Goal: Information Seeking & Learning: Learn about a topic

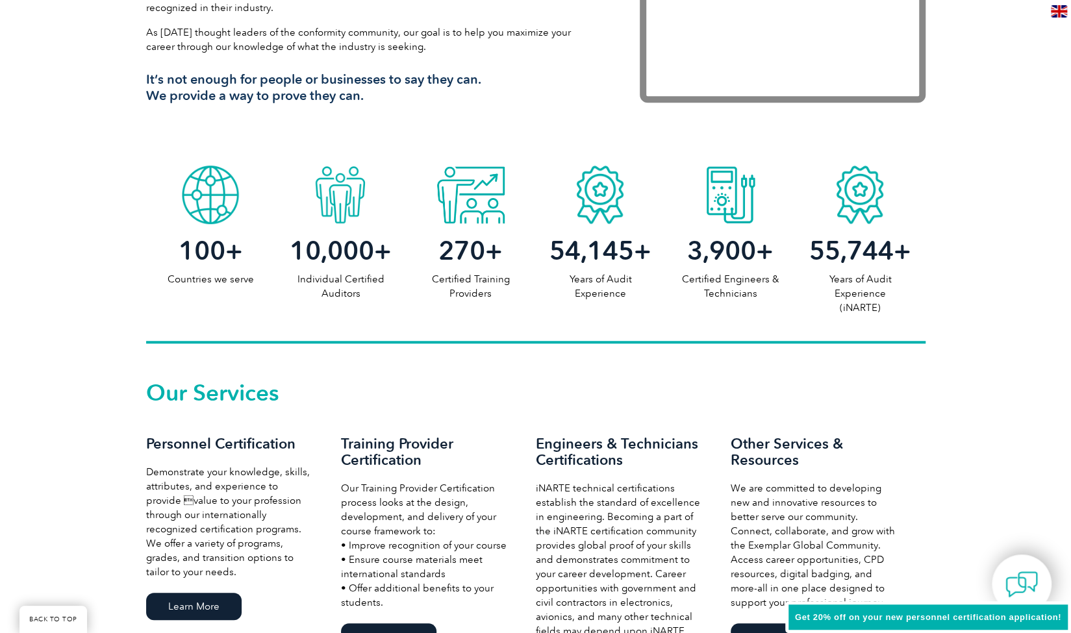
scroll to position [1108, 0]
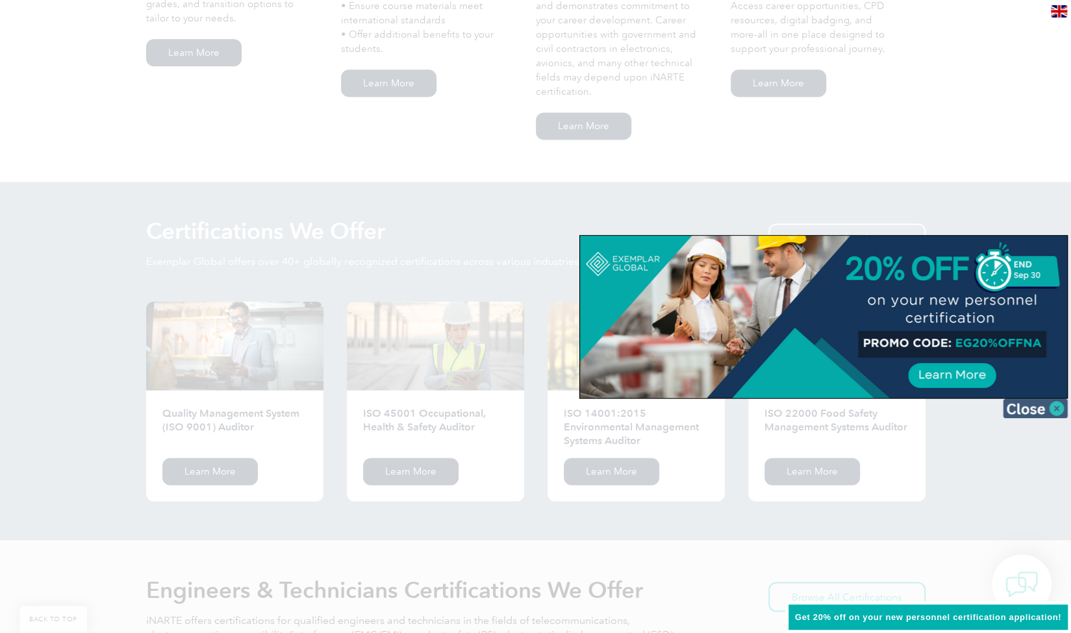
click at [1061, 404] on img at bounding box center [1035, 408] width 65 height 19
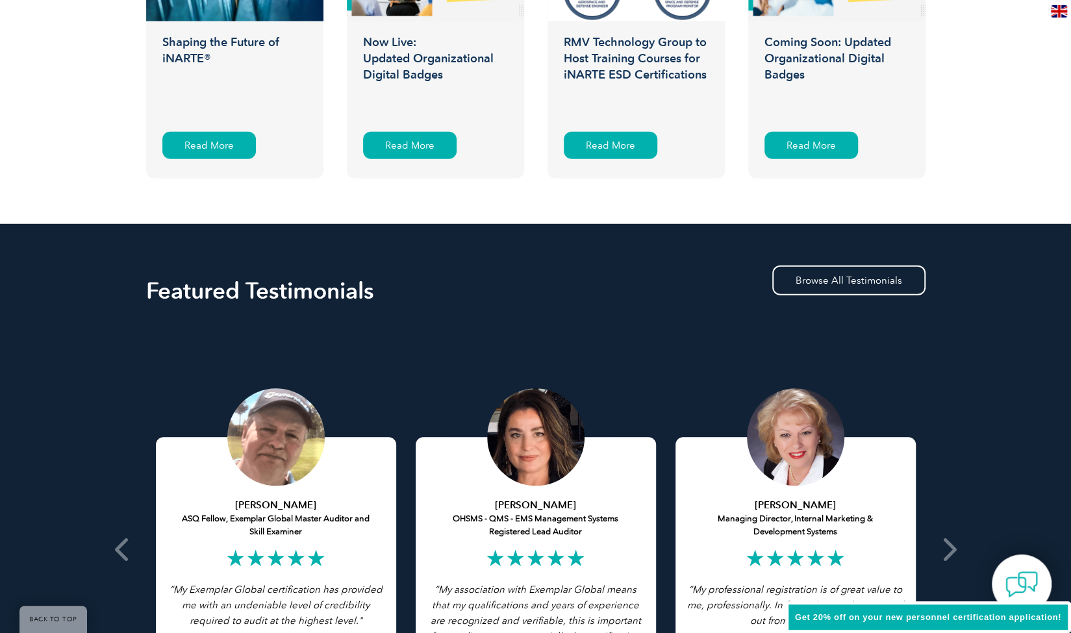
scroll to position [2771, 0]
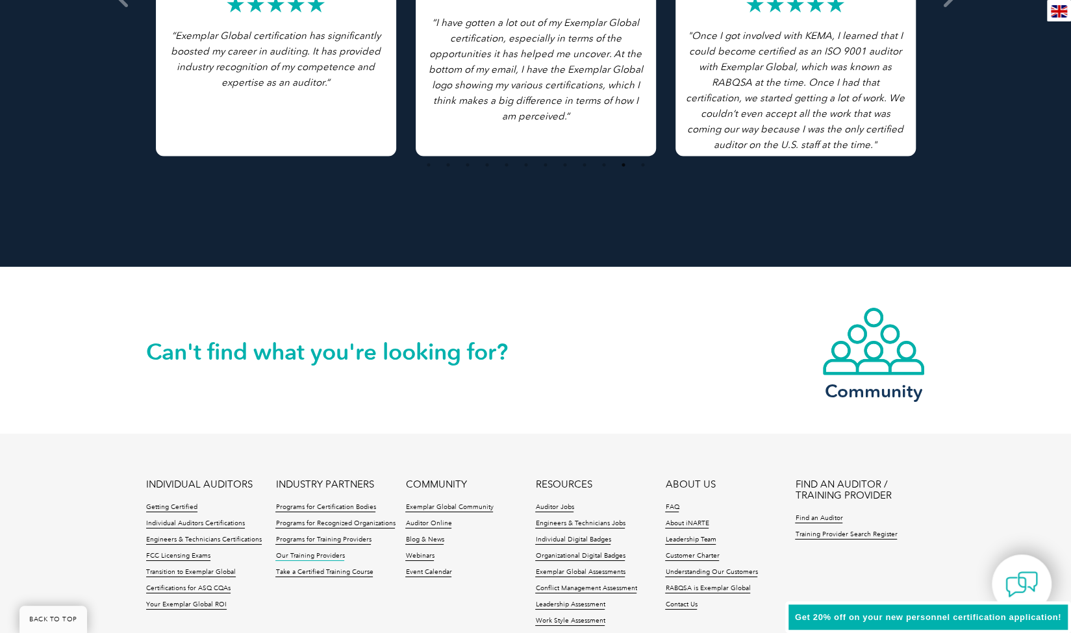
click at [329, 556] on link "Our Training Providers" at bounding box center [309, 556] width 69 height 9
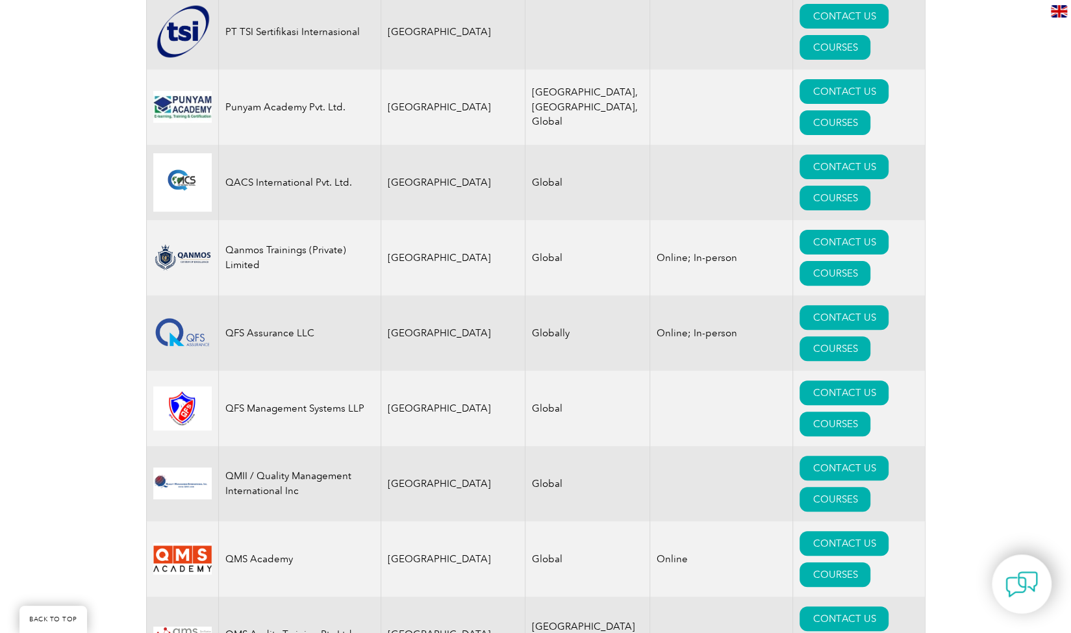
scroll to position [16254, 0]
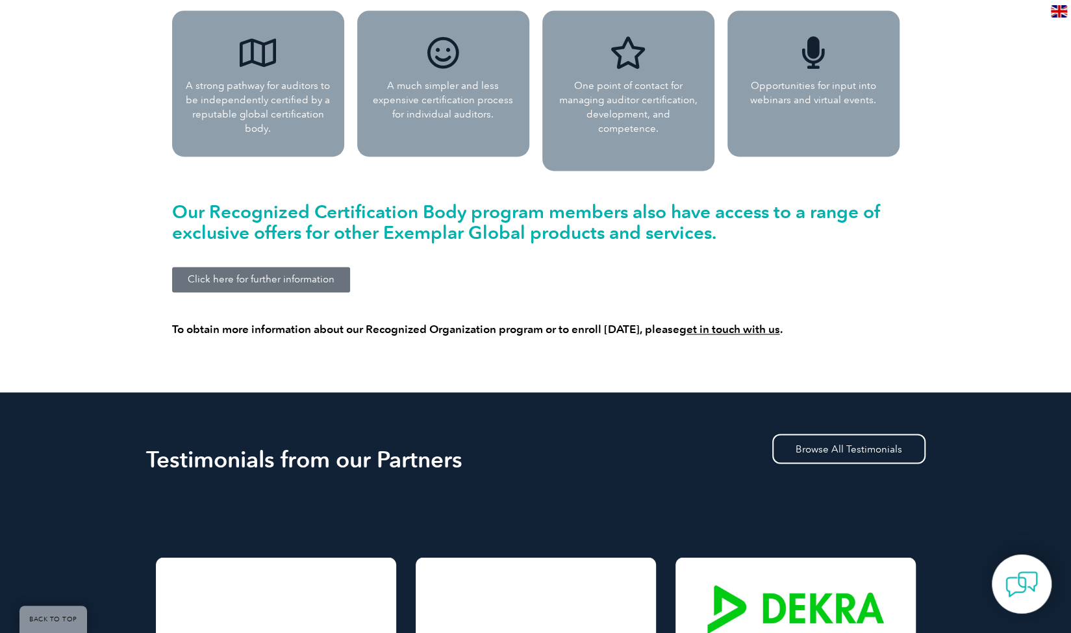
scroll to position [1252, 0]
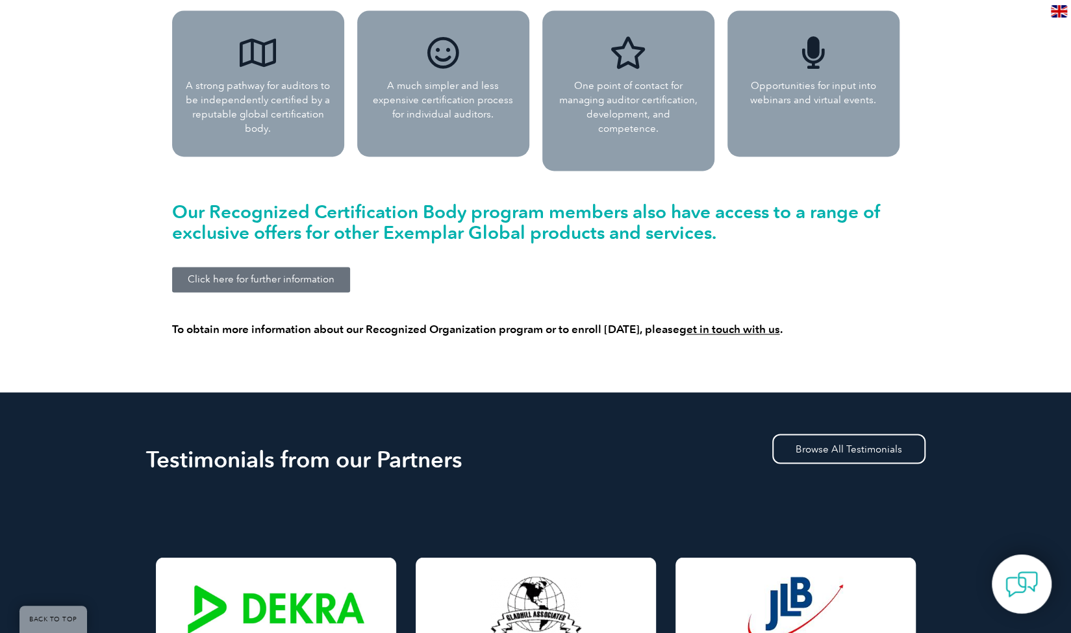
click at [271, 275] on span "Click here for further information" at bounding box center [261, 280] width 147 height 10
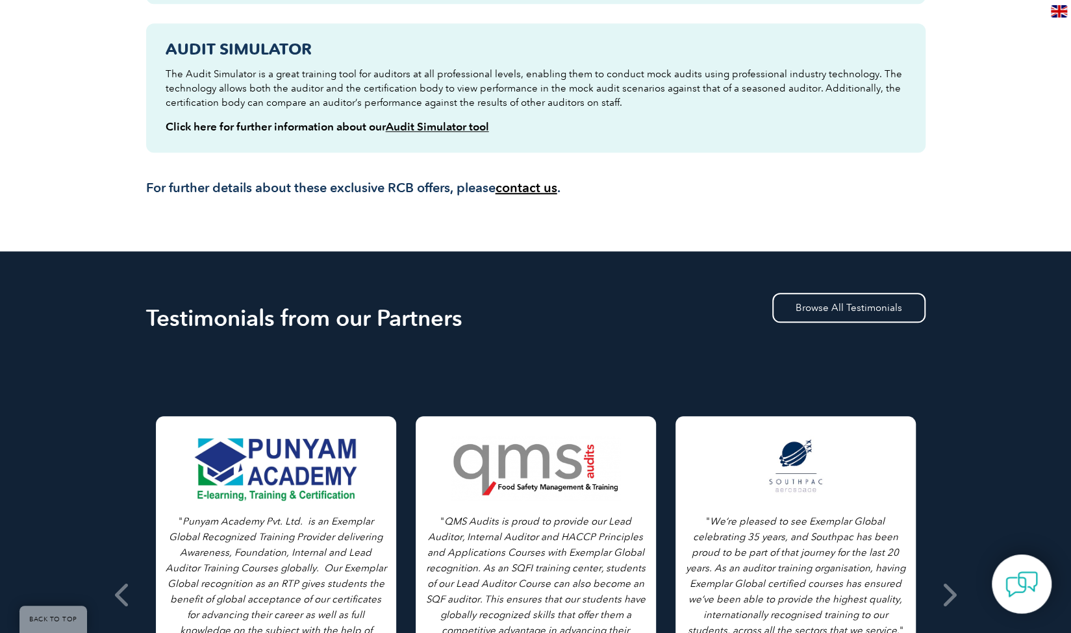
scroll to position [783, 0]
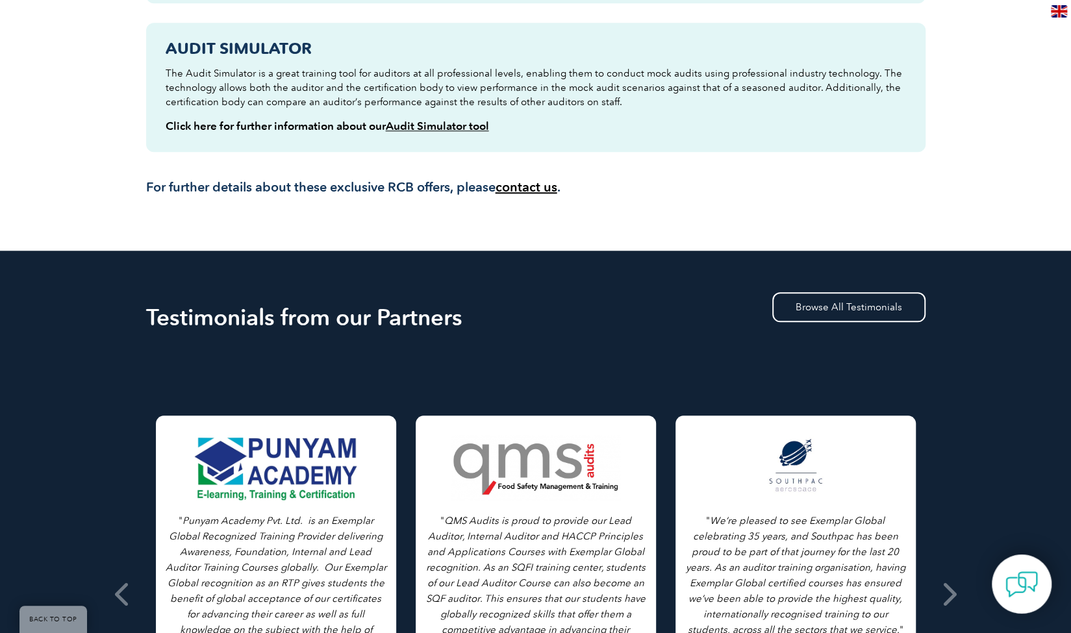
click at [449, 120] on link "Audit Simulator tool" at bounding box center [437, 126] width 103 height 13
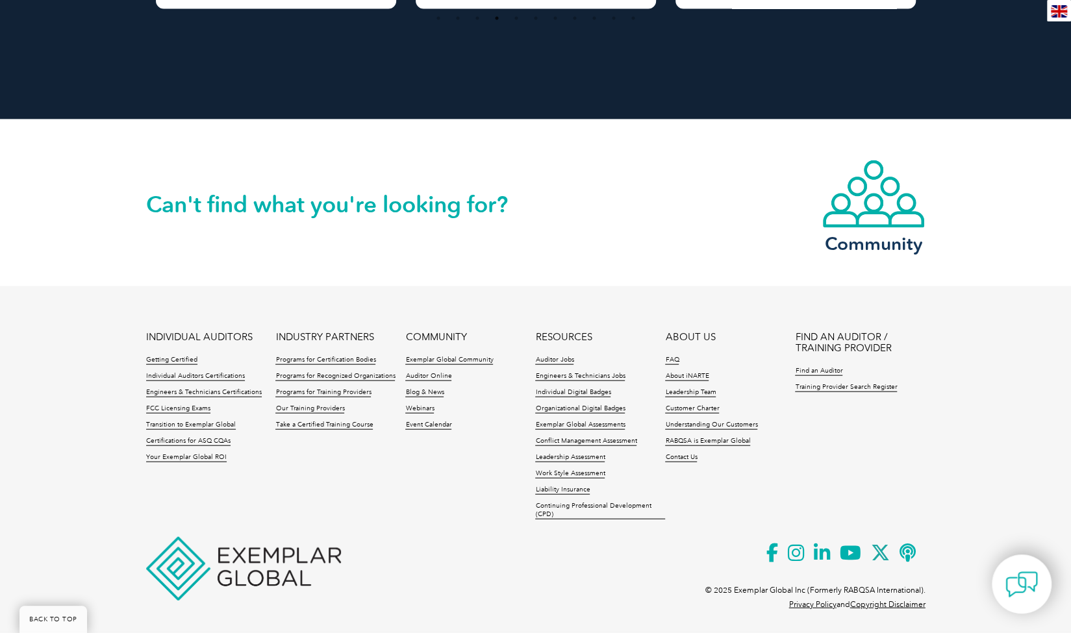
scroll to position [1712, 0]
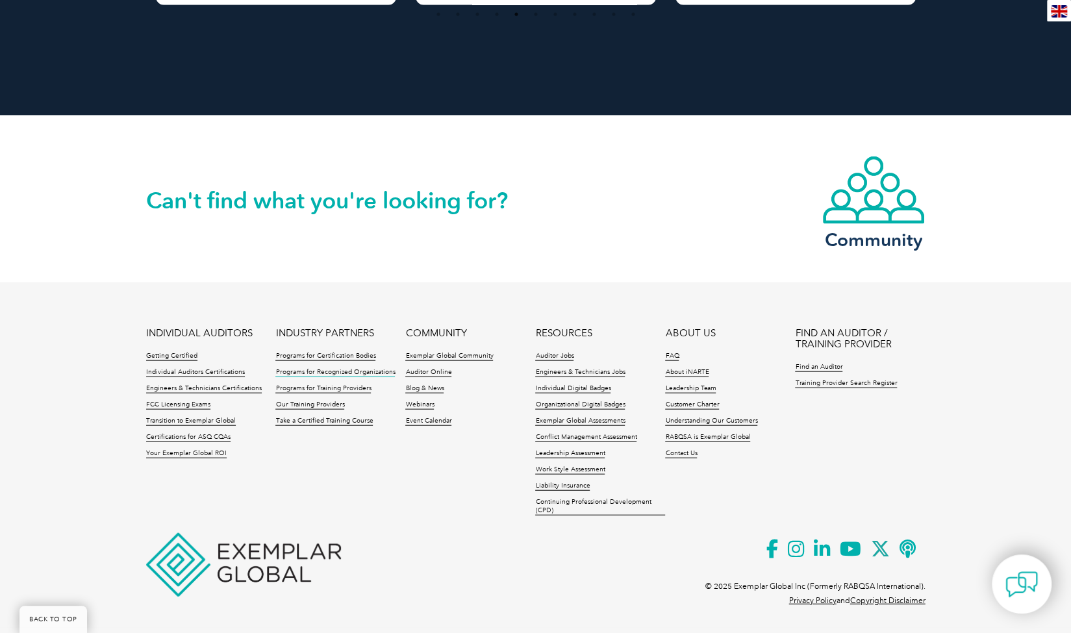
click at [349, 372] on link "Programs for Recognized Organizations" at bounding box center [335, 372] width 120 height 9
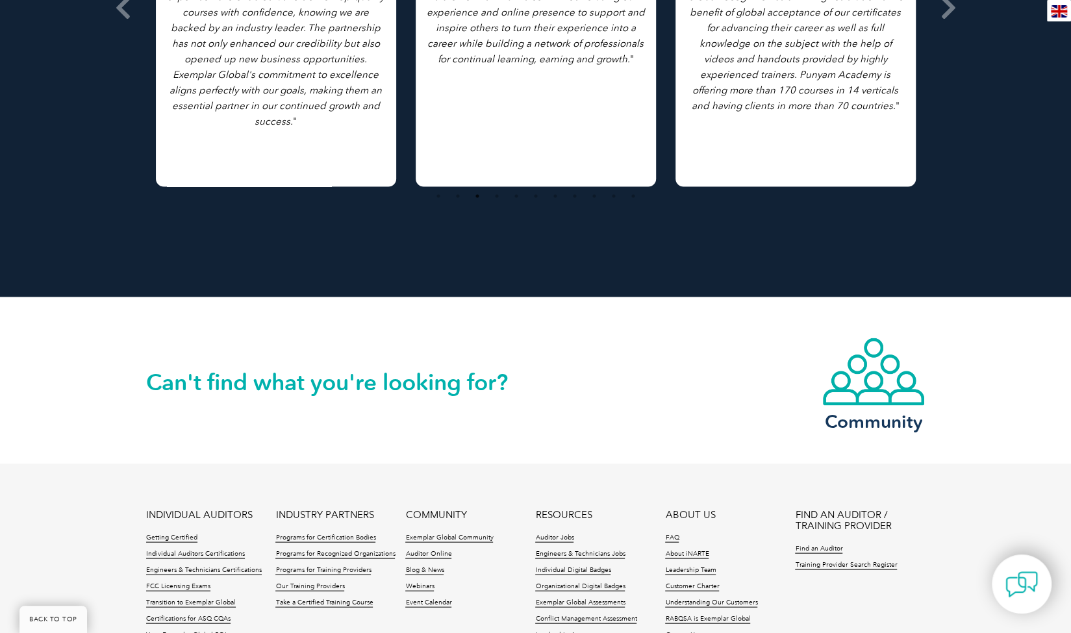
scroll to position [1587, 0]
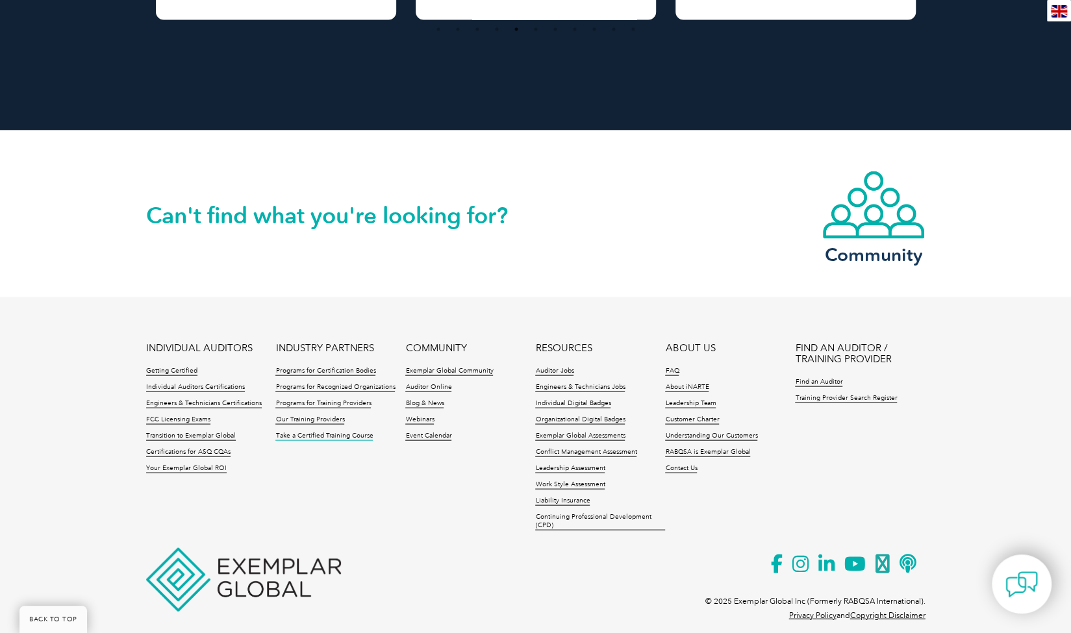
click at [343, 431] on link "Take a Certified Training Course" at bounding box center [323, 435] width 97 height 9
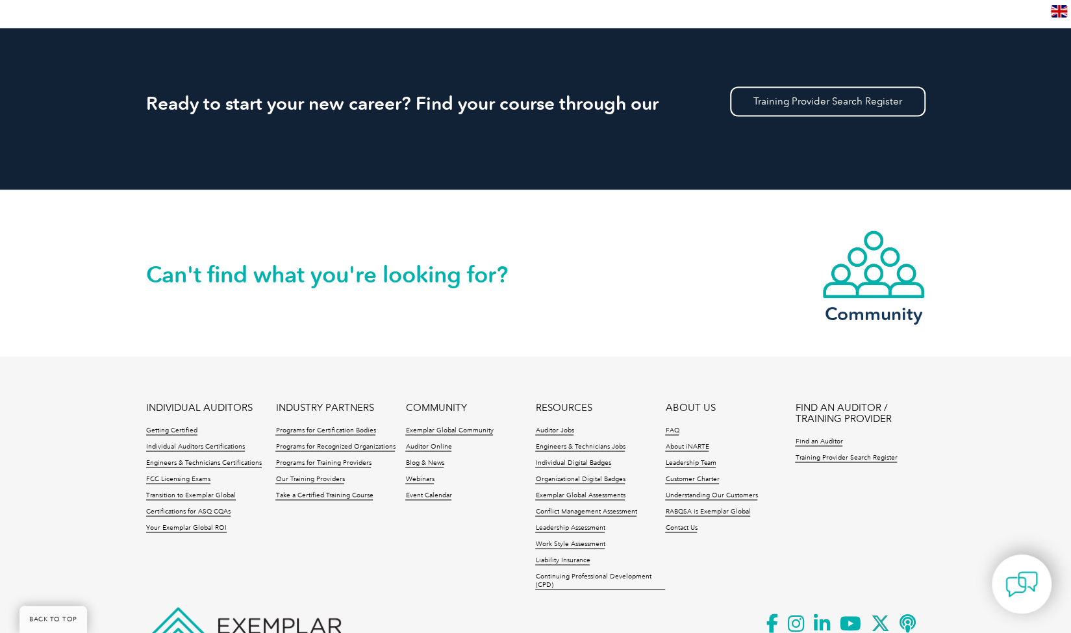
scroll to position [1204, 0]
